Goal: Information Seeking & Learning: Find specific fact

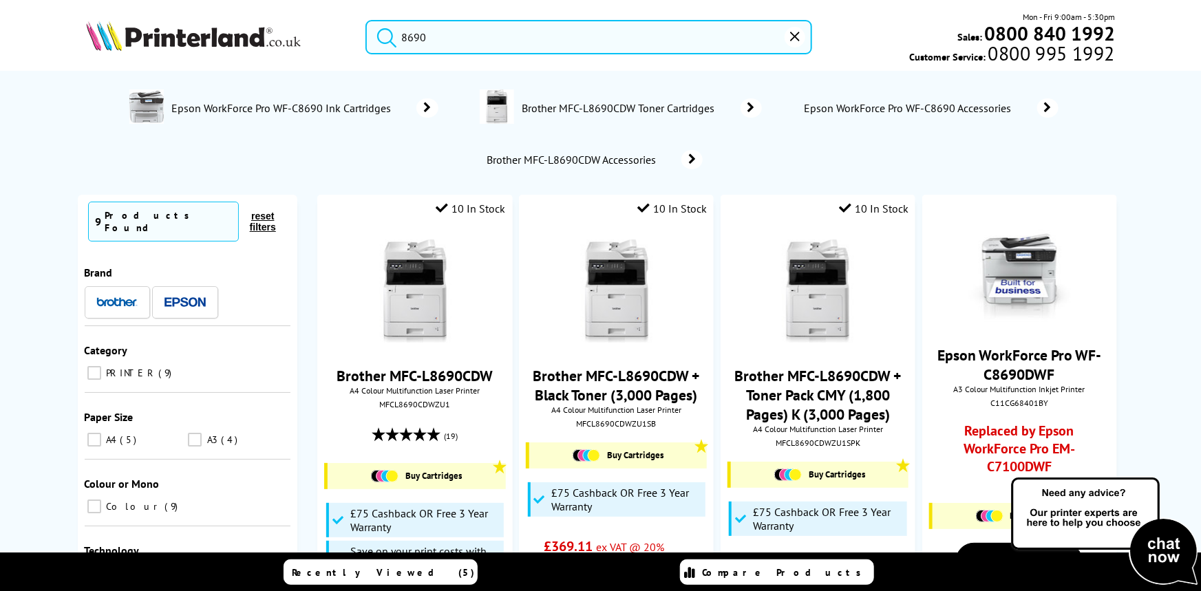
drag, startPoint x: 413, startPoint y: 34, endPoint x: 251, endPoint y: 49, distance: 163.0
click at [246, 55] on div "8690 Mon - Fri 9:00am - 5:30pm Sales: 0800 840 1992 Customer Service: 0800 995 …" at bounding box center [600, 40] width 1101 height 61
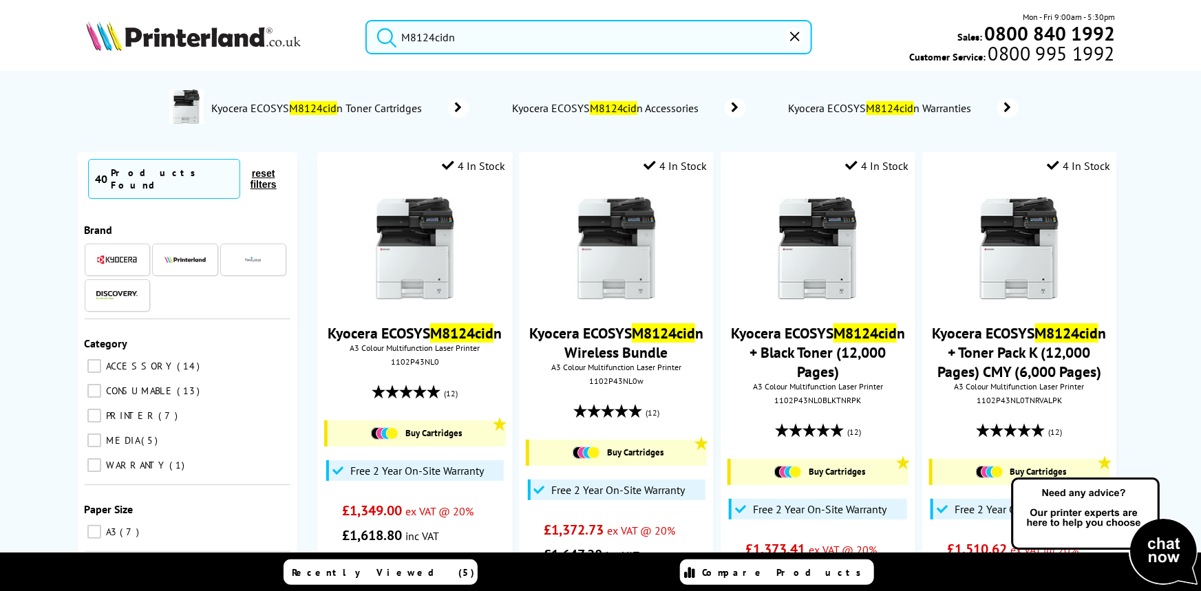
type input "M8124cidn"
click at [366, 20] on button "submit" at bounding box center [383, 35] width 34 height 30
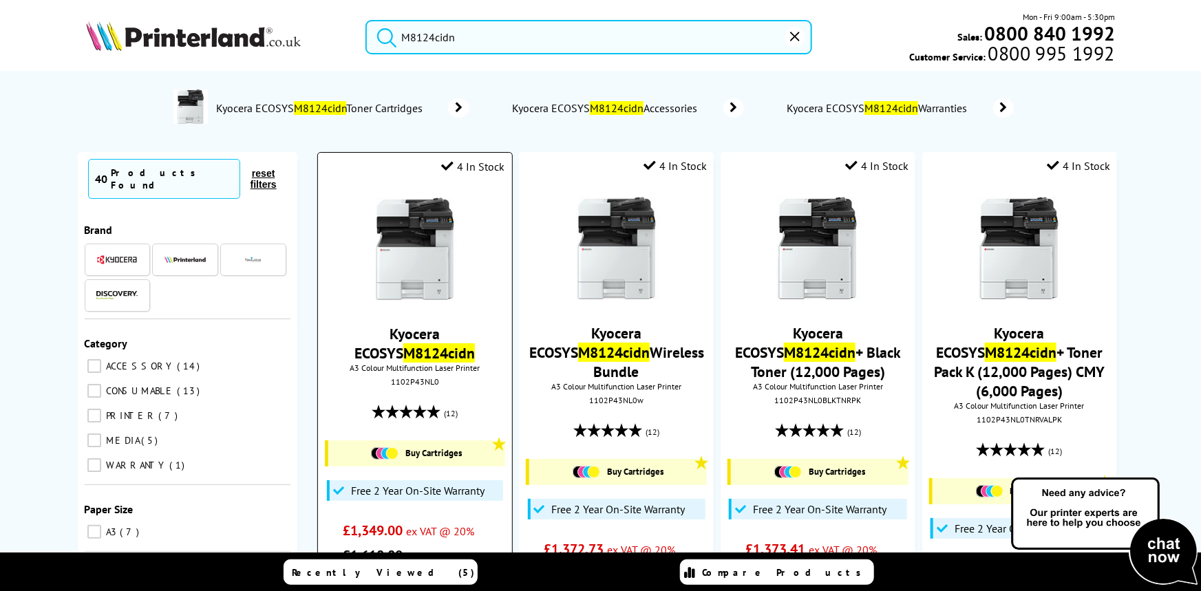
click at [444, 231] on img at bounding box center [414, 248] width 103 height 103
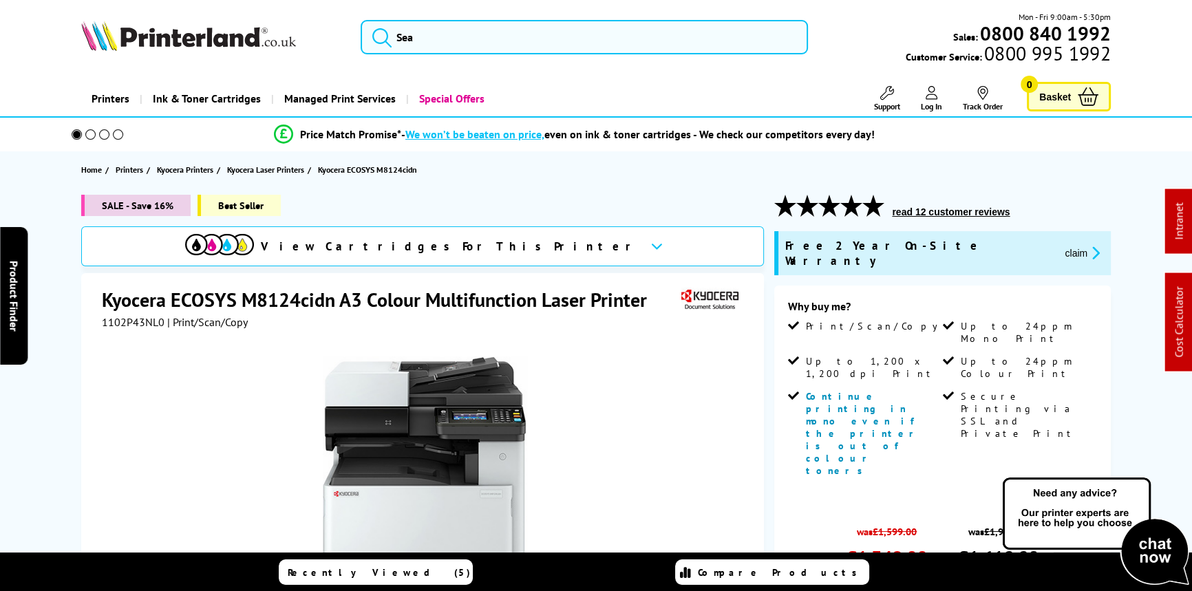
click at [1060, 245] on button "claim" at bounding box center [1081, 253] width 43 height 16
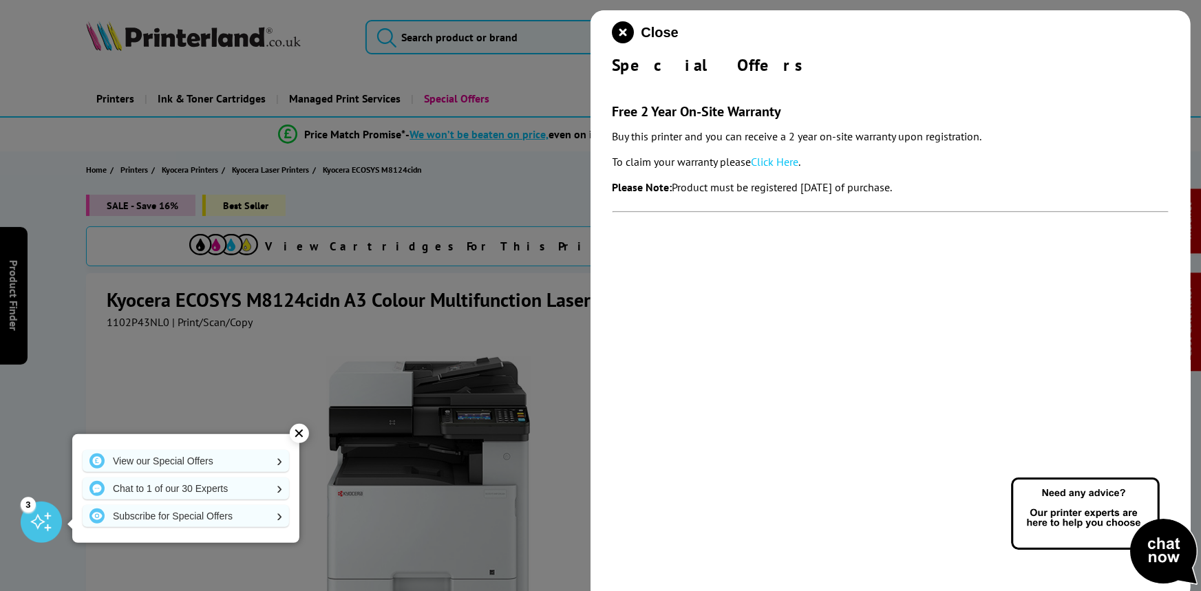
click at [789, 161] on link "Click Here" at bounding box center [774, 162] width 47 height 14
click at [625, 28] on icon "close modal" at bounding box center [623, 32] width 22 height 22
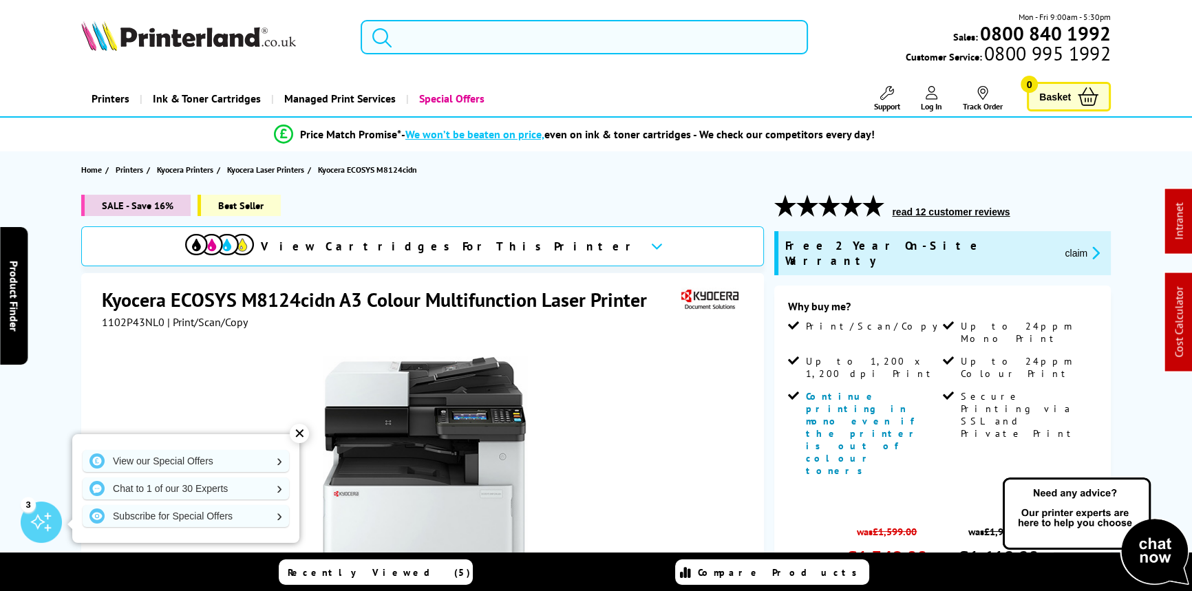
click at [493, 39] on input "search" at bounding box center [583, 37] width 447 height 34
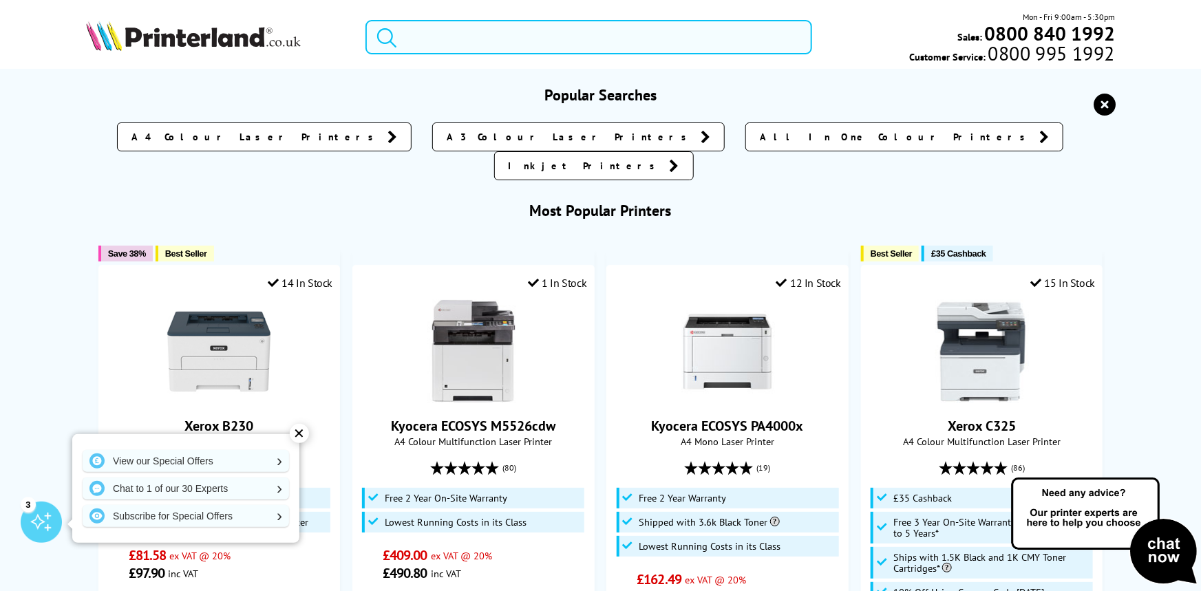
paste input "XCXD008920"
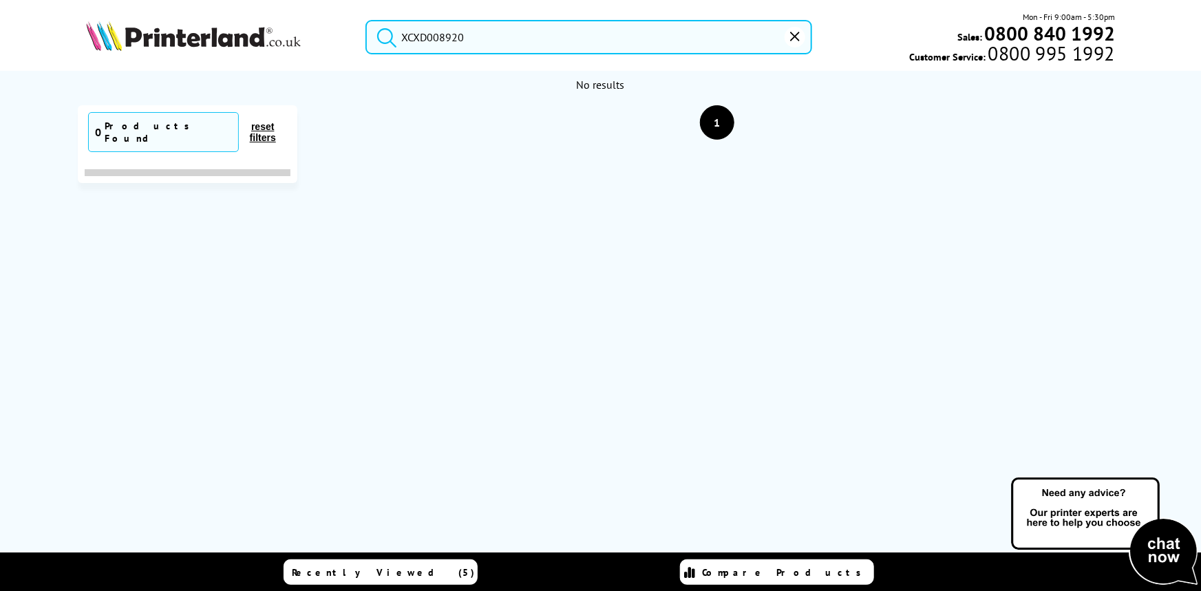
type input "XCXD008920"
click at [801, 41] on button "reset" at bounding box center [794, 37] width 21 height 21
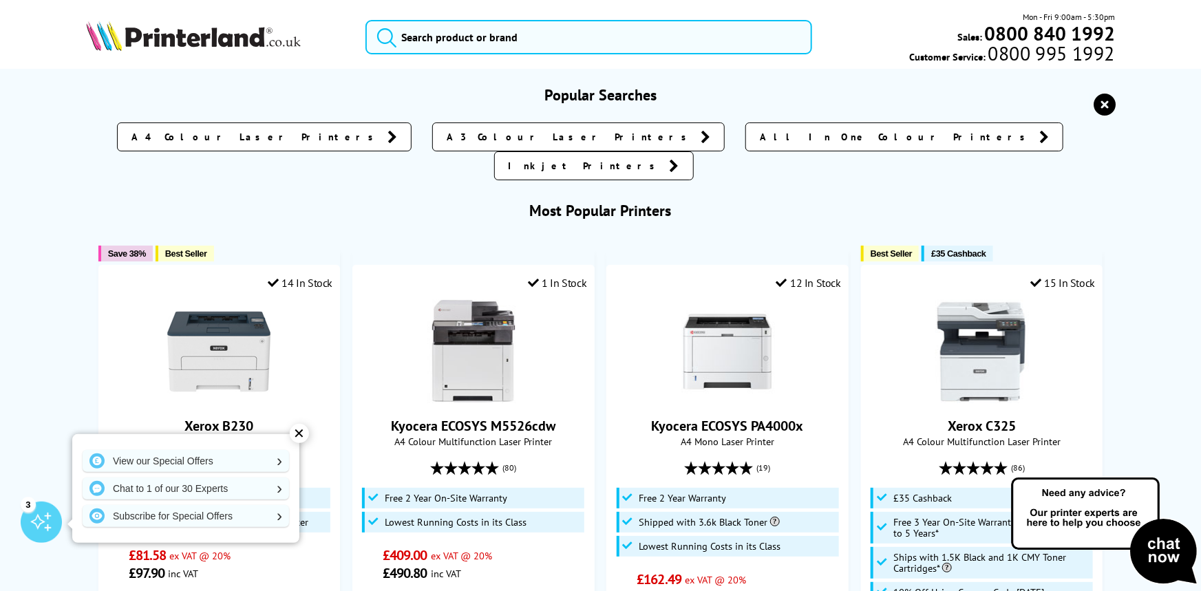
click at [515, 54] on div "Mon - Fri 9:00am - 5:30pm Sales: 0800 840 1992 Customer Service: 0800 995 1992" at bounding box center [600, 40] width 1101 height 61
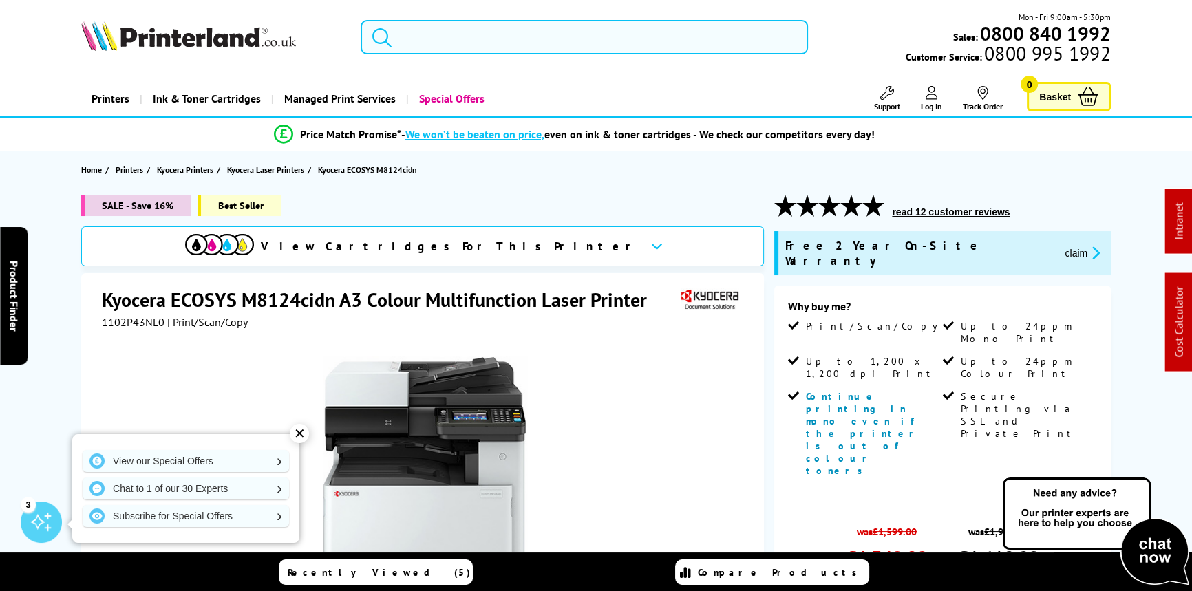
click at [495, 45] on input "search" at bounding box center [583, 37] width 447 height 34
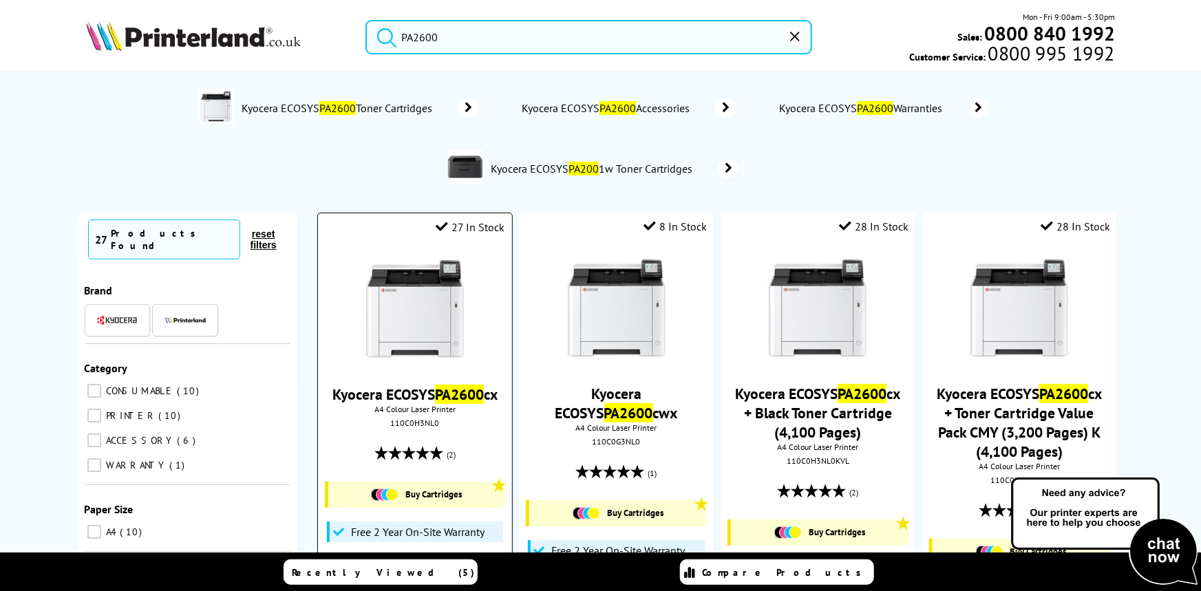
type input "PA2600"
click at [385, 309] on img at bounding box center [414, 309] width 103 height 103
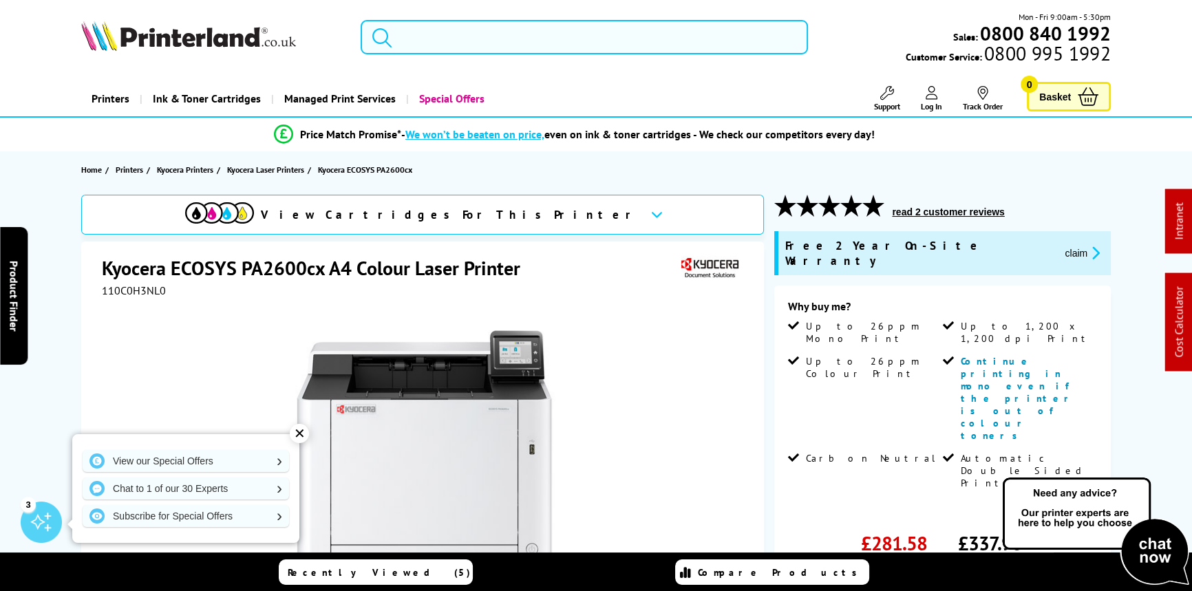
click at [472, 35] on input "search" at bounding box center [583, 37] width 447 height 34
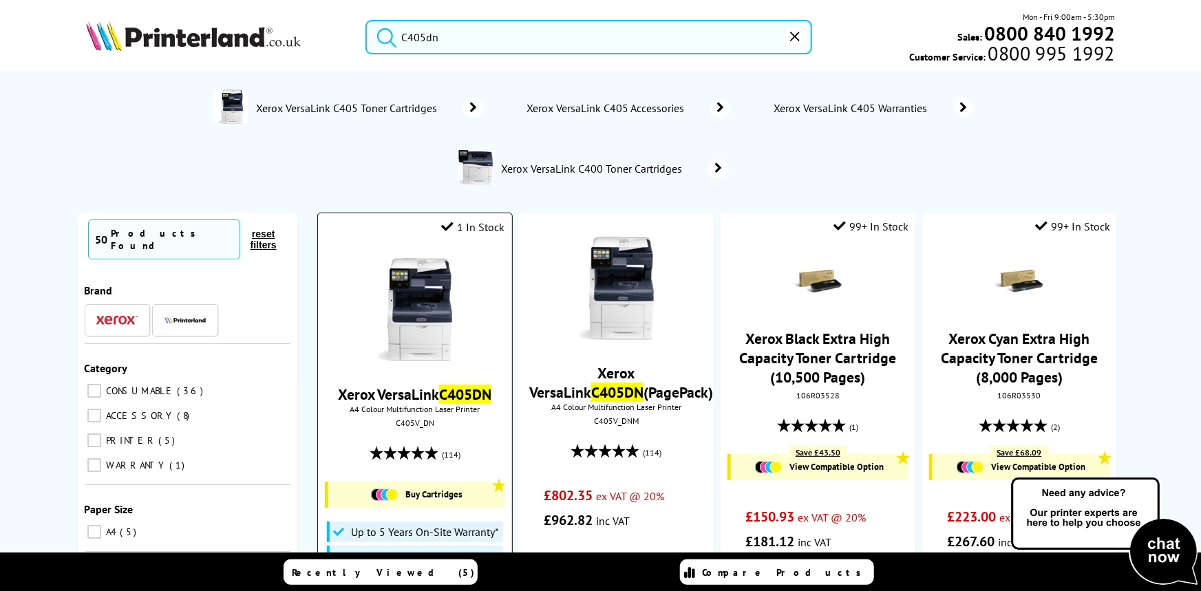
type input "C405dn"
click at [423, 312] on img at bounding box center [414, 309] width 103 height 103
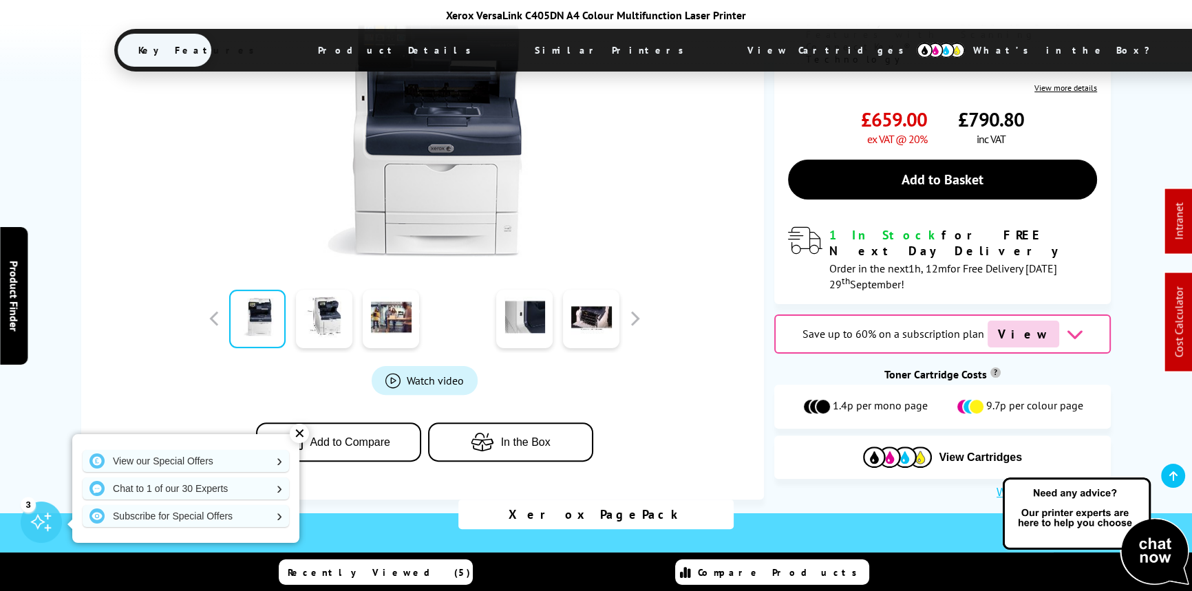
click at [941, 435] on div "View Cartridges" at bounding box center [942, 456] width 336 height 43
click at [947, 451] on span "View Cartridges" at bounding box center [979, 457] width 83 height 12
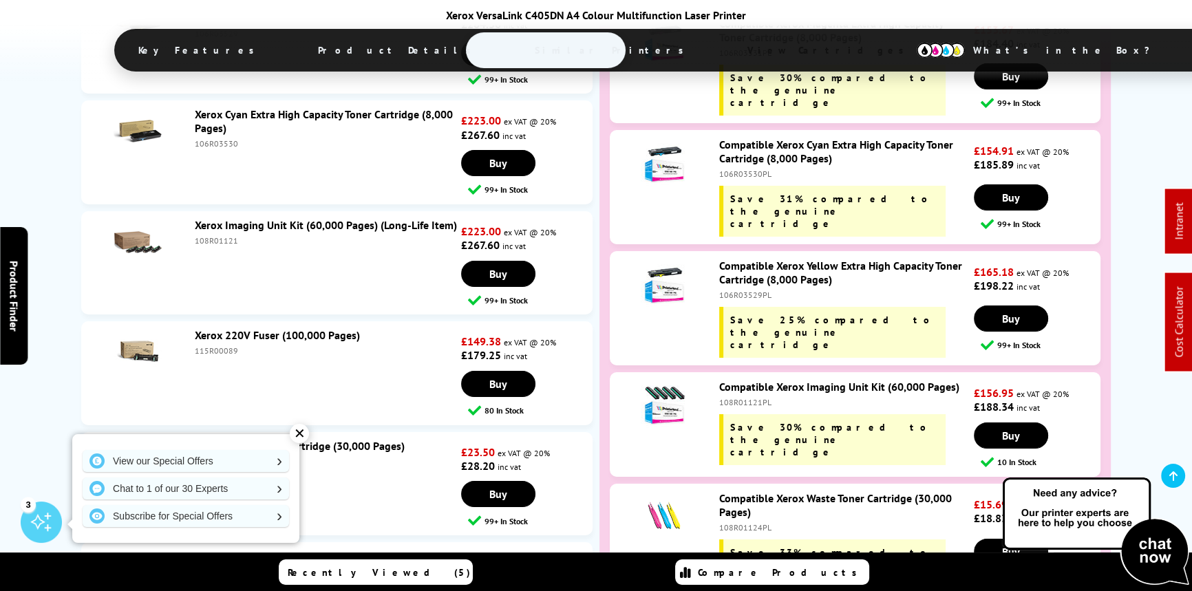
scroll to position [6133, 0]
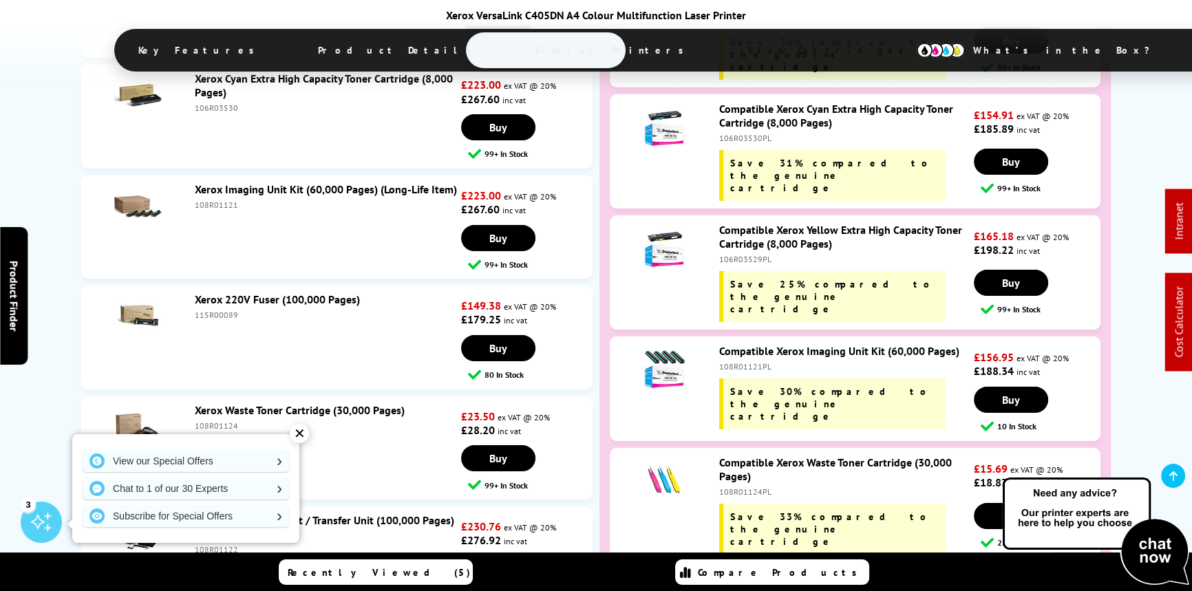
click at [754, 361] on div "108R01121PL" at bounding box center [844, 366] width 251 height 10
copy div "108R01121PL"
